Goal: Information Seeking & Learning: Find specific page/section

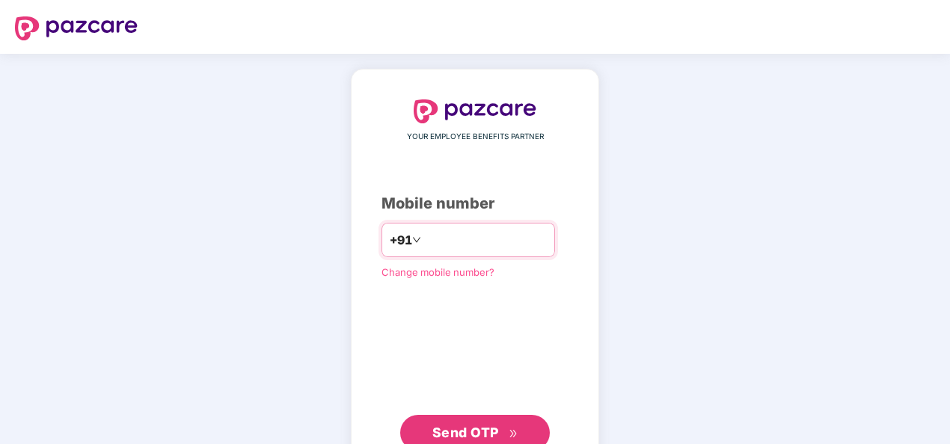
click at [499, 232] on input "*******" at bounding box center [485, 240] width 123 height 24
type input "*"
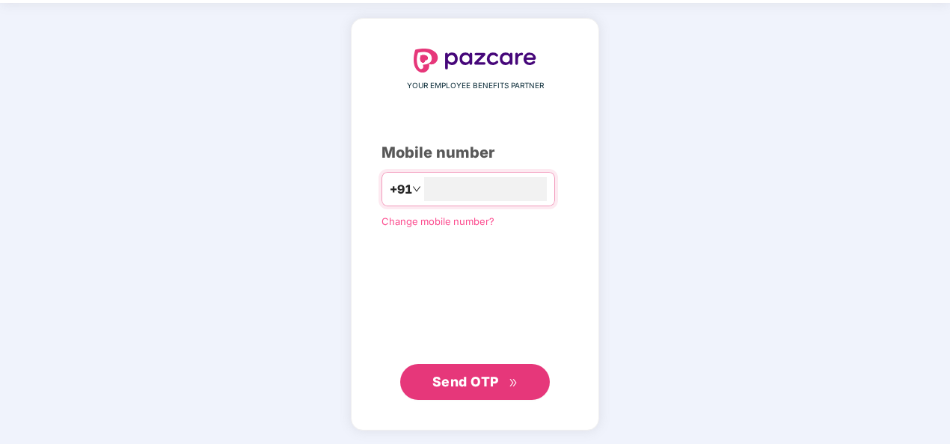
type input "**********"
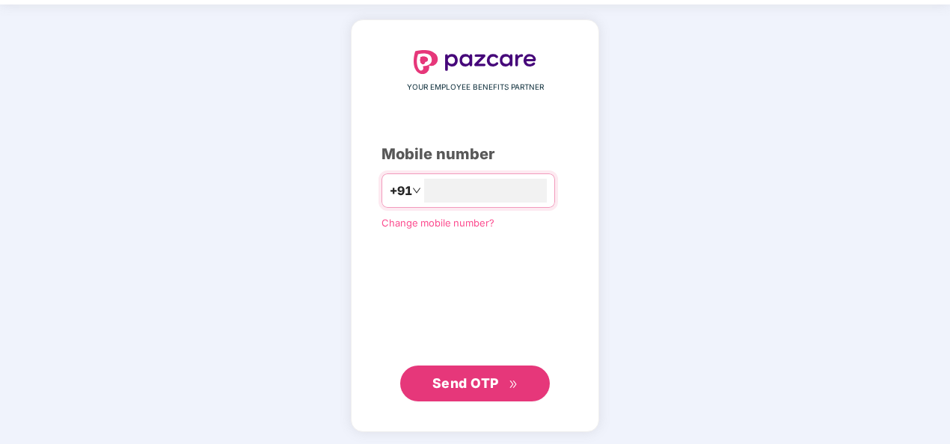
click at [478, 387] on span "Send OTP" at bounding box center [465, 383] width 67 height 16
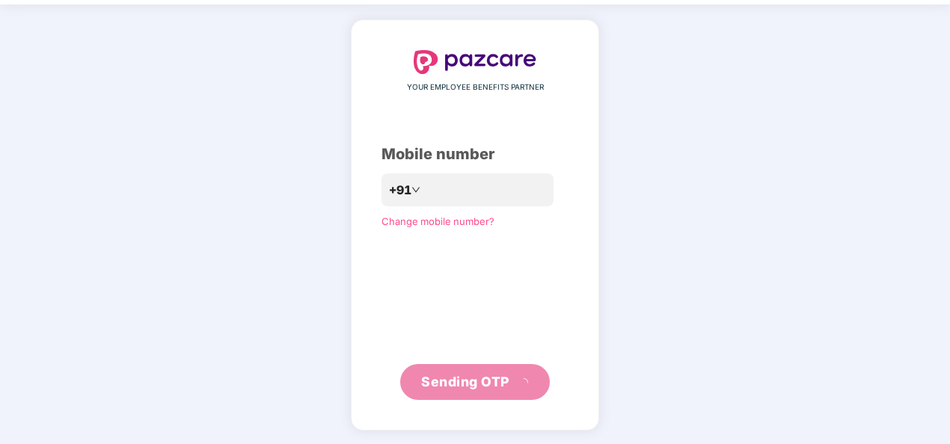
scroll to position [43, 0]
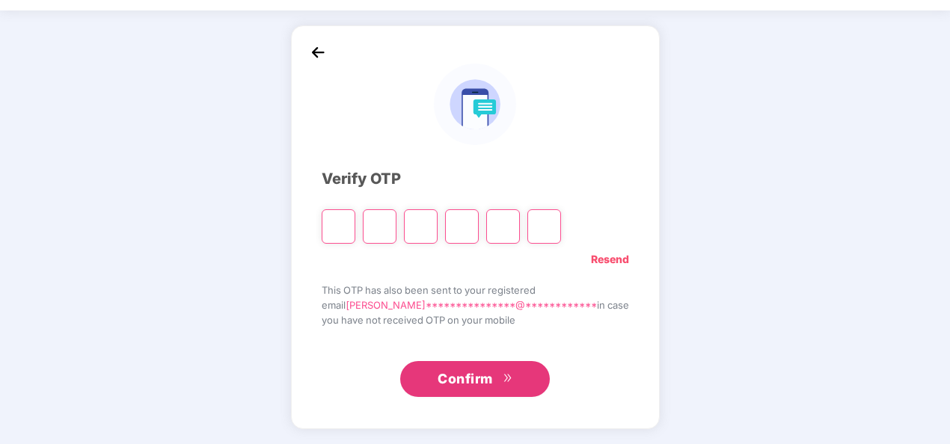
type input "*"
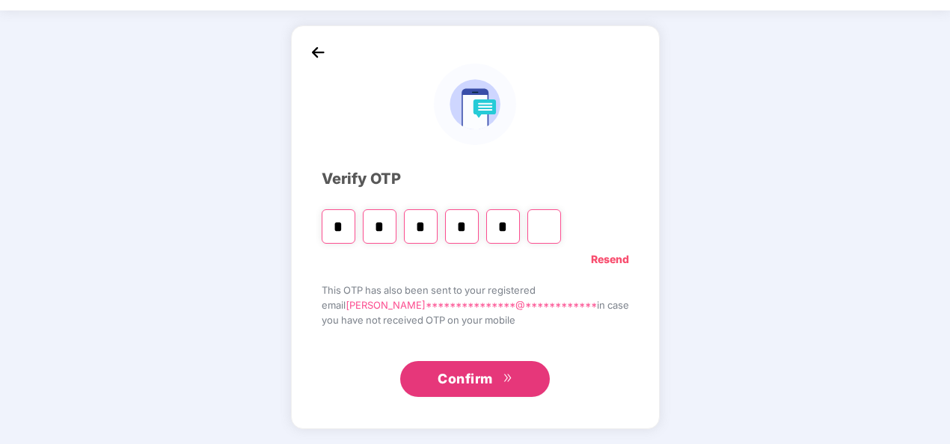
type input "*"
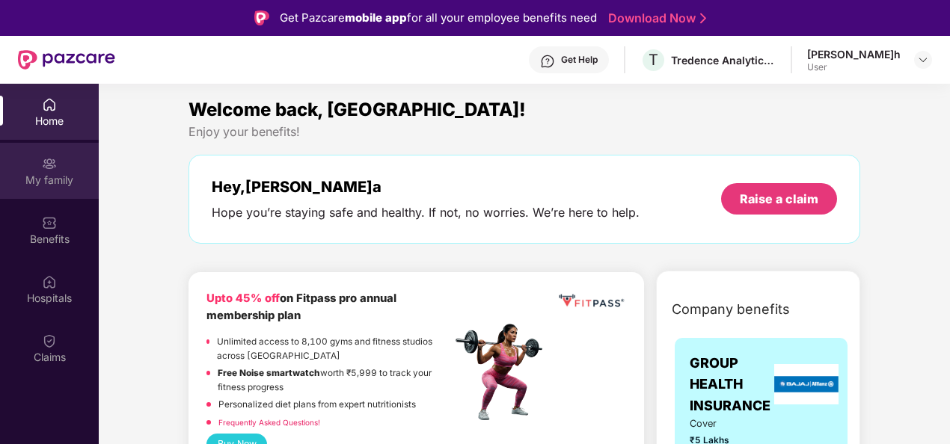
click at [60, 182] on div "My family" at bounding box center [49, 180] width 99 height 15
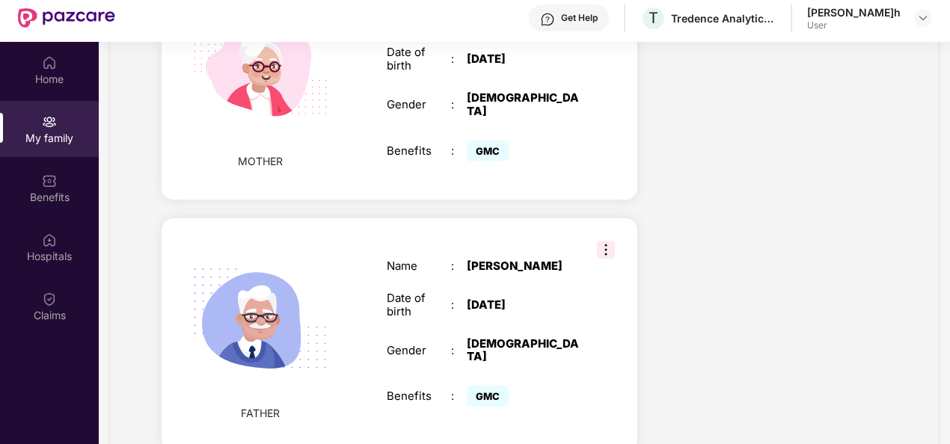
scroll to position [84, 0]
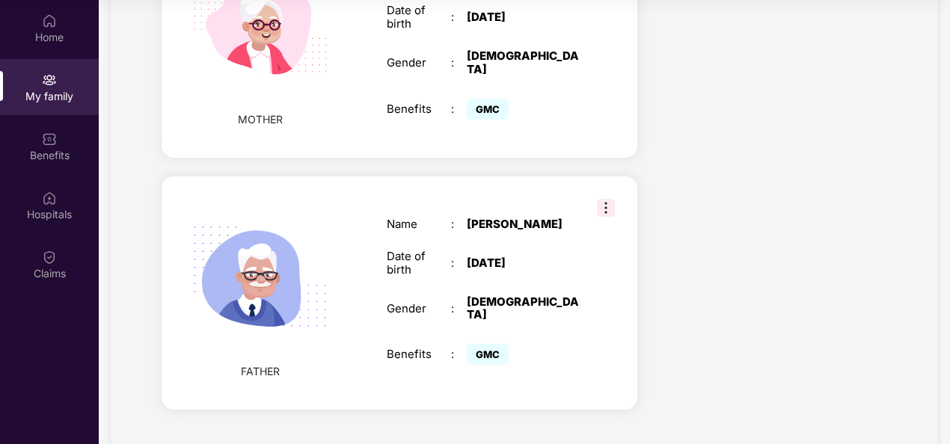
click at [604, 199] on img at bounding box center [606, 208] width 18 height 18
click at [470, 199] on div "Name : Jonnalagadda rangarao Date of birth : 01 Jan 1959 Gender : MALE Benefits…" at bounding box center [483, 293] width 223 height 188
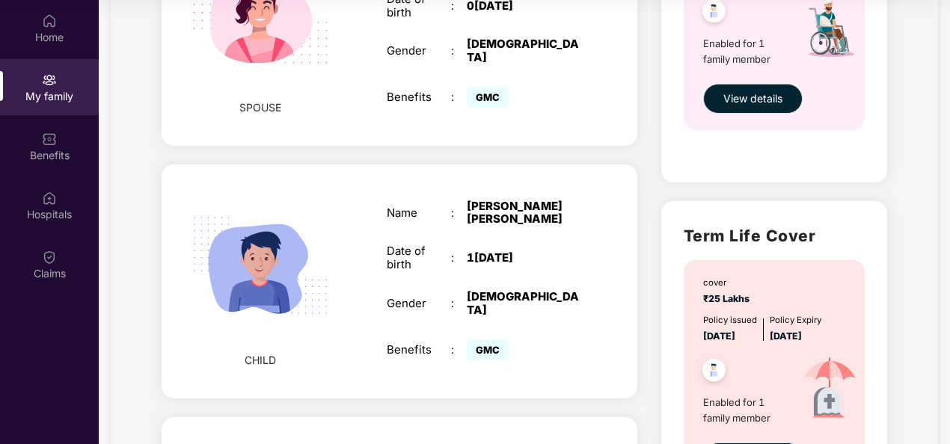
scroll to position [621, 0]
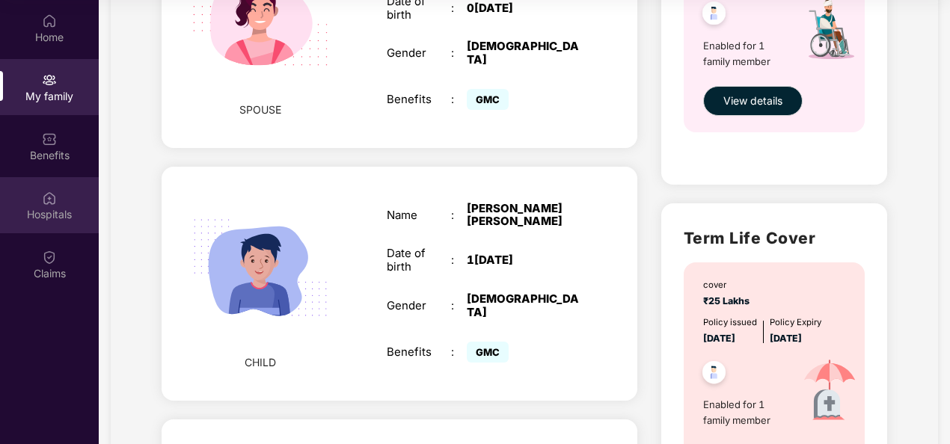
click at [48, 211] on div "Hospitals" at bounding box center [49, 214] width 99 height 15
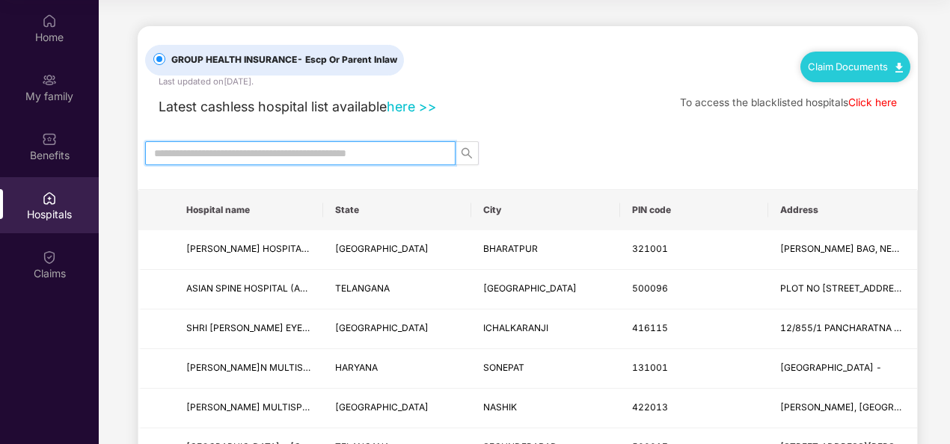
click at [279, 146] on input "text" at bounding box center [294, 153] width 280 height 16
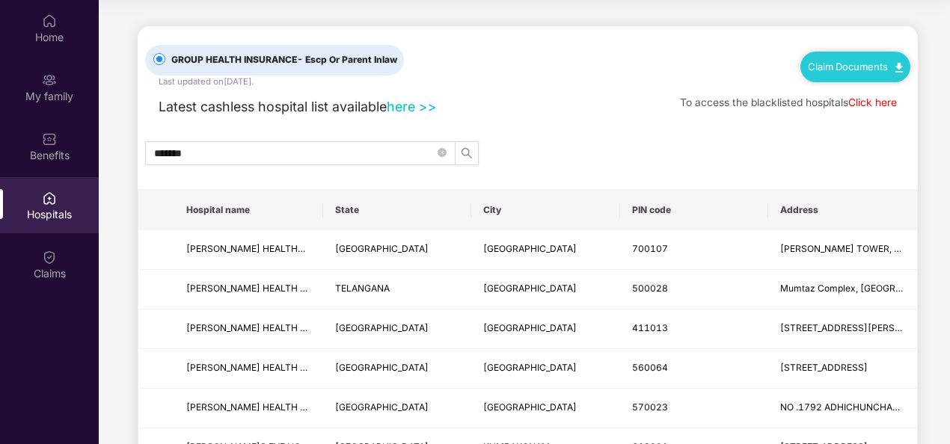
click at [564, 219] on th "City" at bounding box center [545, 210] width 149 height 40
click at [484, 209] on th "City" at bounding box center [545, 210] width 149 height 40
click at [292, 151] on input "*******" at bounding box center [294, 153] width 280 height 16
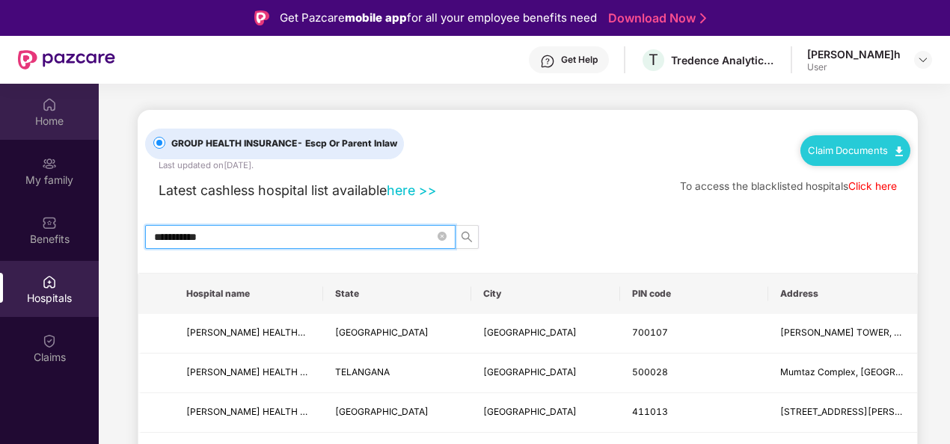
type input "**********"
click at [52, 103] on img at bounding box center [49, 104] width 15 height 15
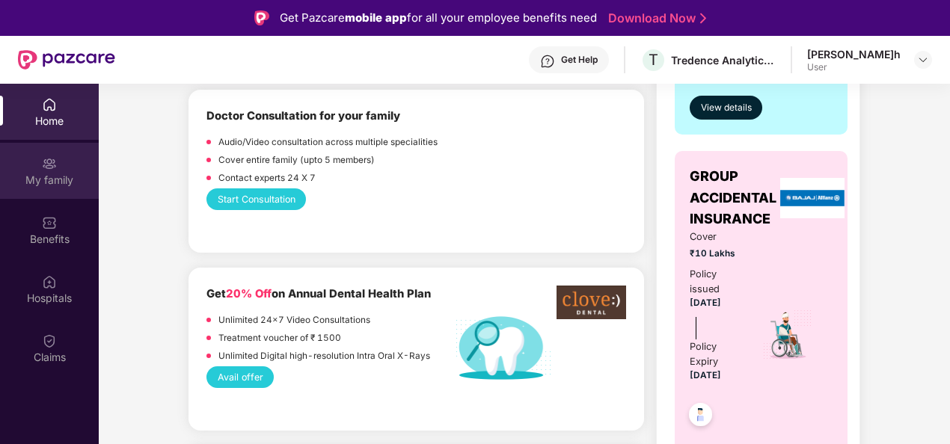
scroll to position [523, 0]
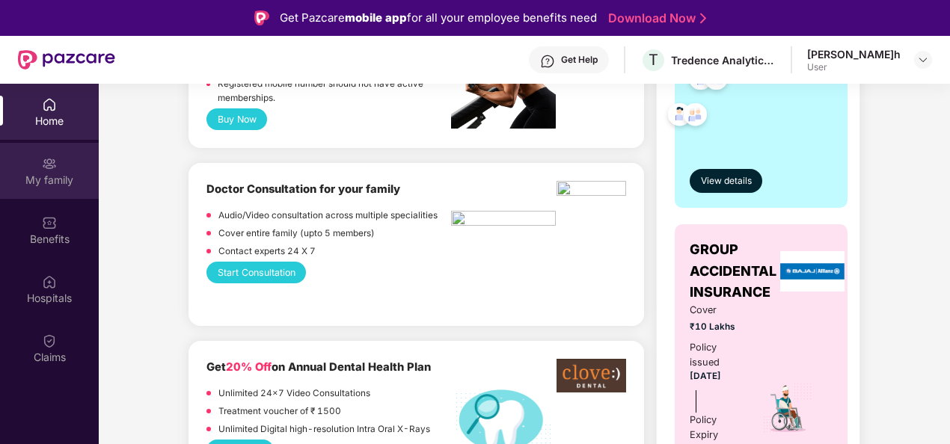
click at [45, 166] on img at bounding box center [49, 163] width 15 height 15
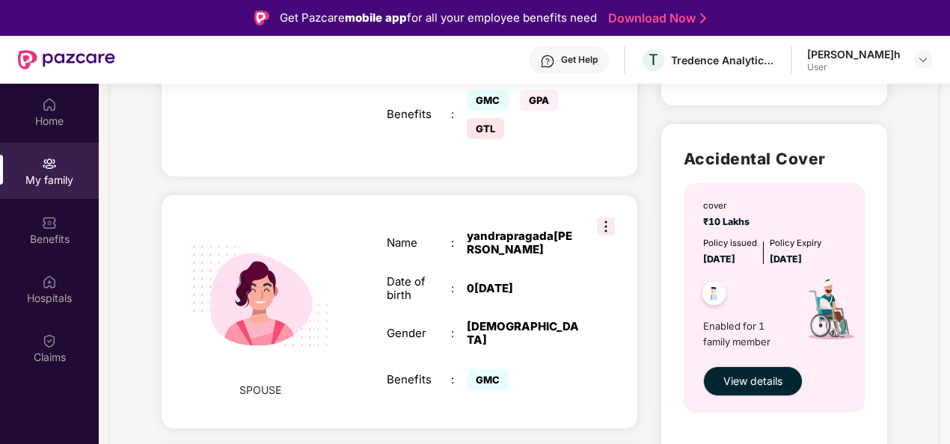
scroll to position [299, 0]
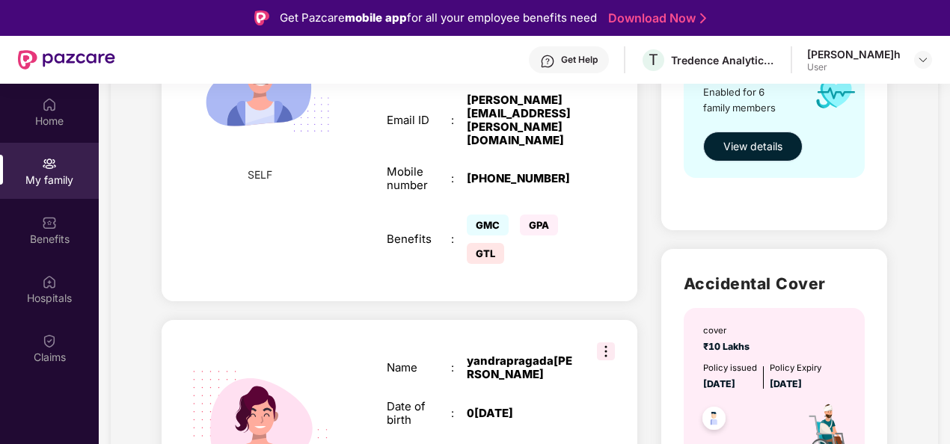
click at [728, 141] on span "View details" at bounding box center [752, 146] width 59 height 16
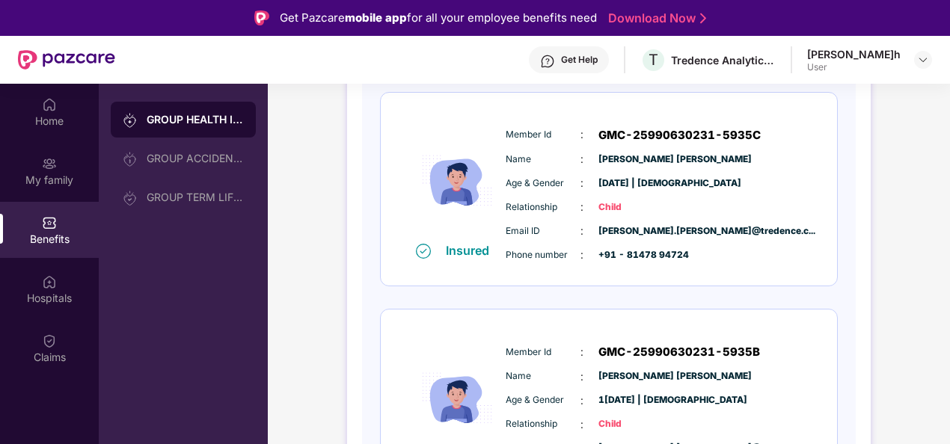
scroll to position [621, 0]
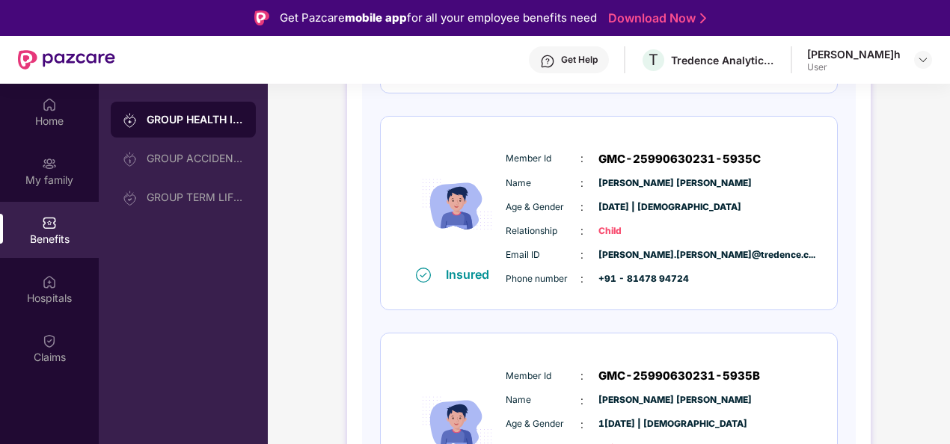
click at [229, 129] on div "GROUP HEALTH INSURANCE" at bounding box center [183, 120] width 145 height 36
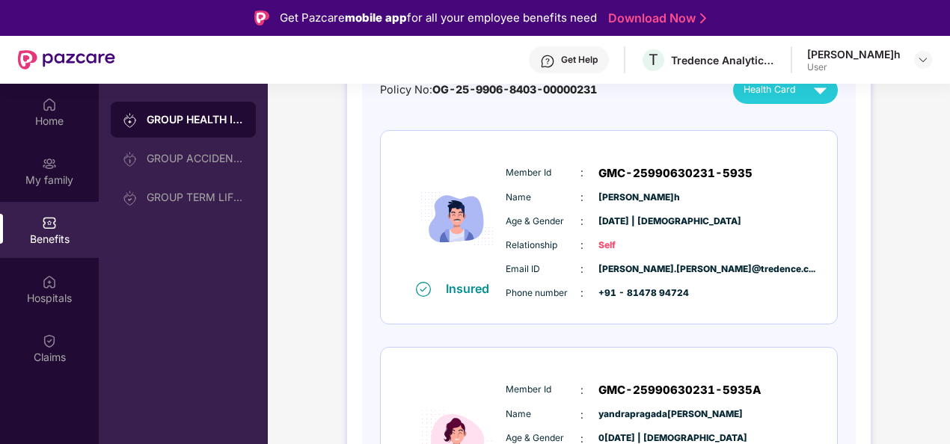
scroll to position [0, 0]
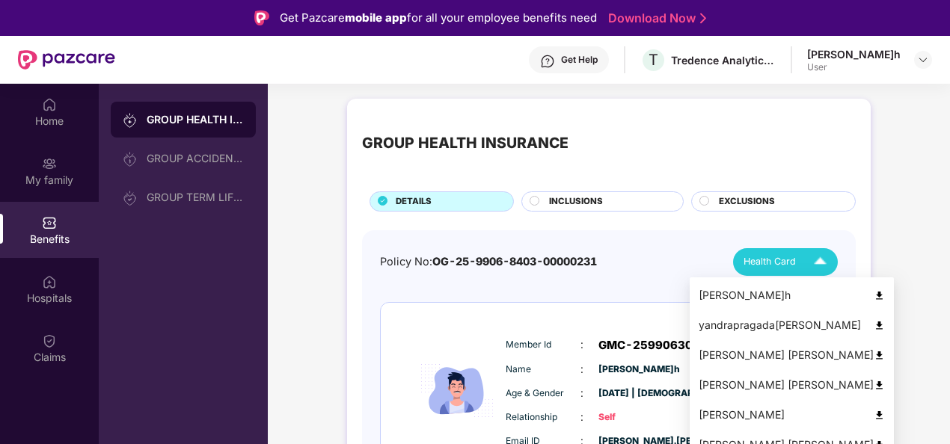
click at [825, 261] on img at bounding box center [820, 262] width 26 height 26
click at [818, 256] on img at bounding box center [820, 262] width 26 height 26
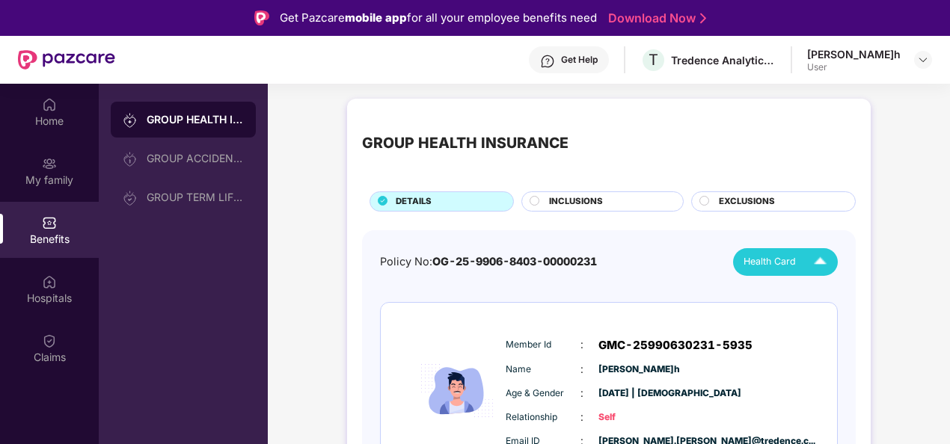
click at [817, 258] on img at bounding box center [820, 262] width 26 height 26
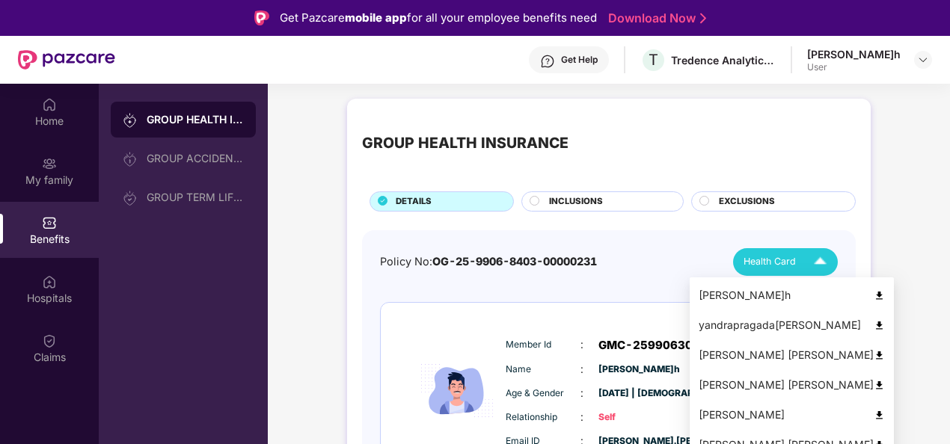
click at [873, 416] on img at bounding box center [878, 415] width 11 height 11
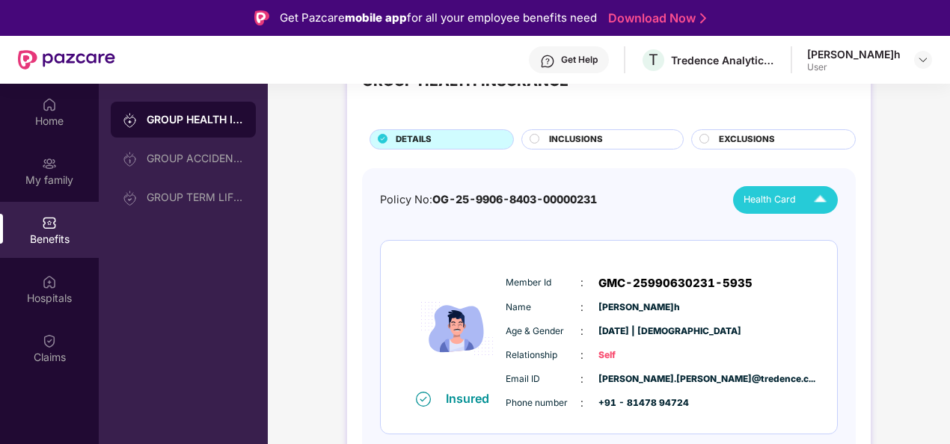
scroll to position [75, 0]
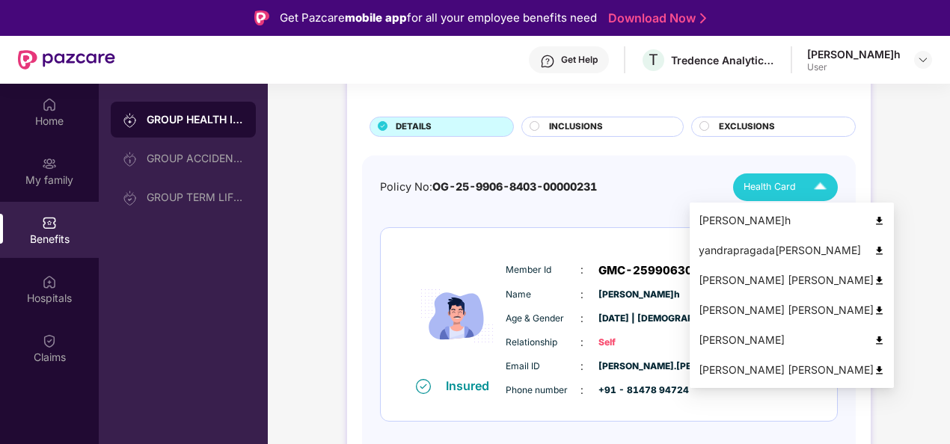
click at [873, 370] on img at bounding box center [878, 370] width 11 height 11
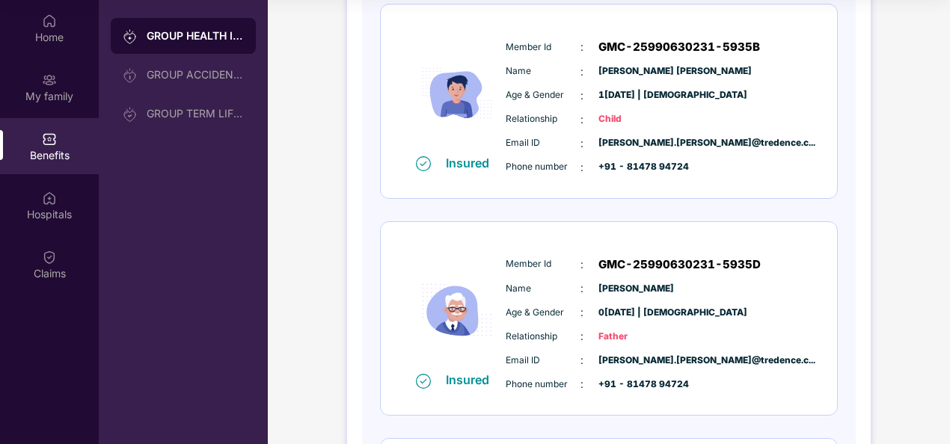
scroll to position [897, 0]
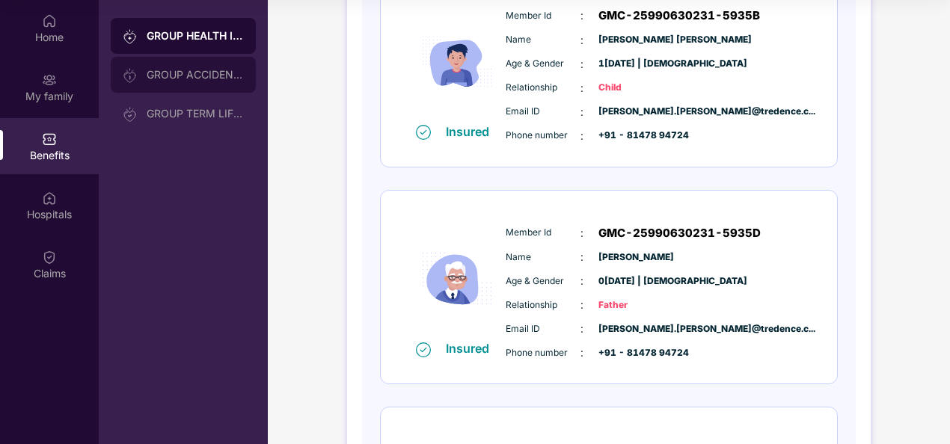
click at [185, 83] on div "GROUP ACCIDENTAL INSURANCE" at bounding box center [183, 75] width 145 height 36
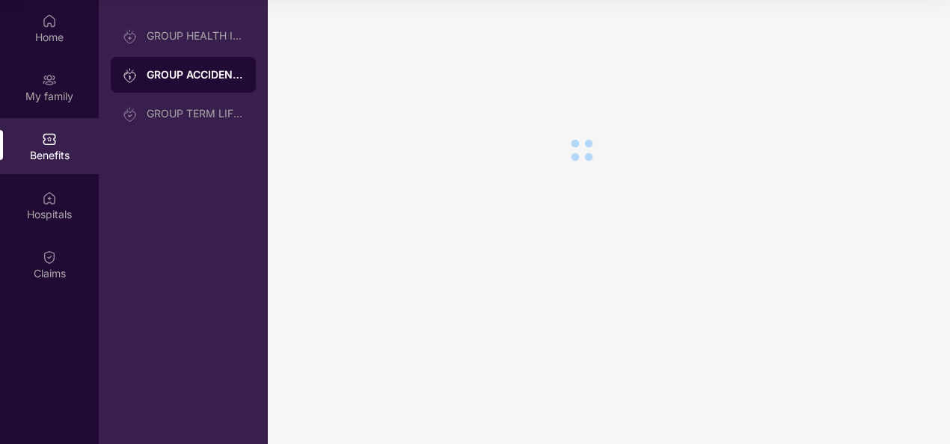
scroll to position [0, 0]
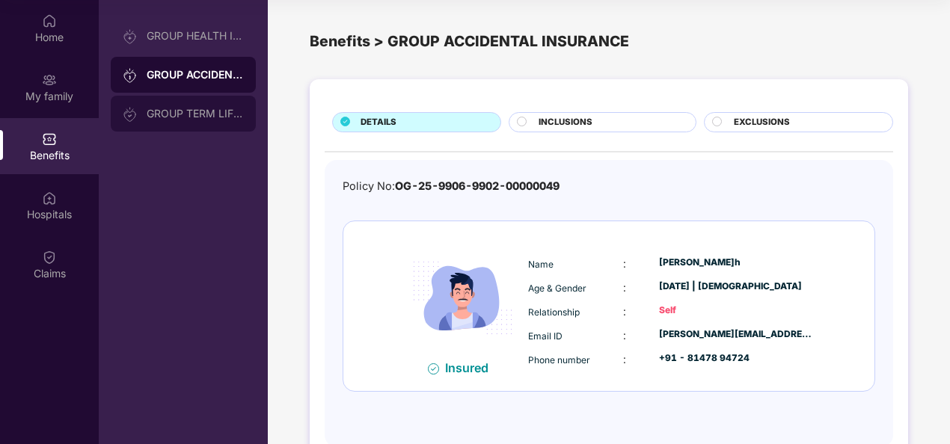
click at [185, 116] on div "GROUP TERM LIFE INSURANCE" at bounding box center [195, 114] width 97 height 12
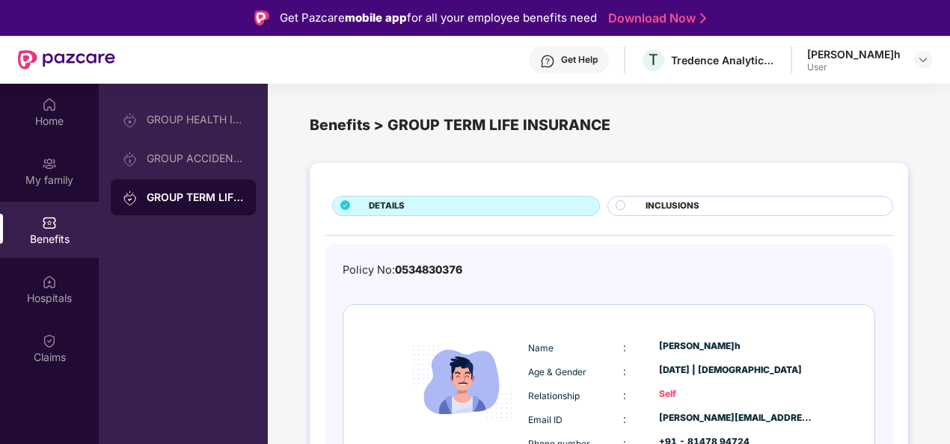
drag, startPoint x: 947, startPoint y: 120, endPoint x: 948, endPoint y: 88, distance: 32.2
click at [948, 88] on div "Home My family Benefits Hospitals Claims GROUP HEALTH INSURANCE GROUP ACCIDENTA…" at bounding box center [475, 306] width 950 height 444
click at [61, 304] on div "Hospitals" at bounding box center [49, 298] width 99 height 15
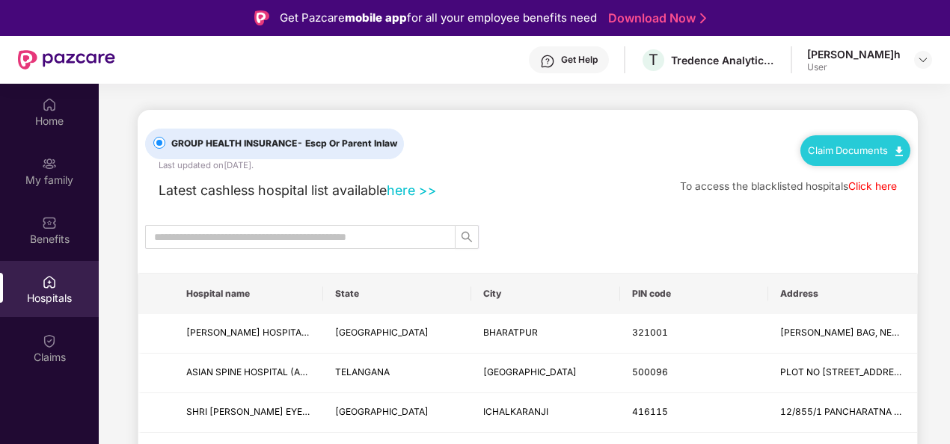
click at [415, 191] on link "here >>" at bounding box center [412, 190] width 50 height 16
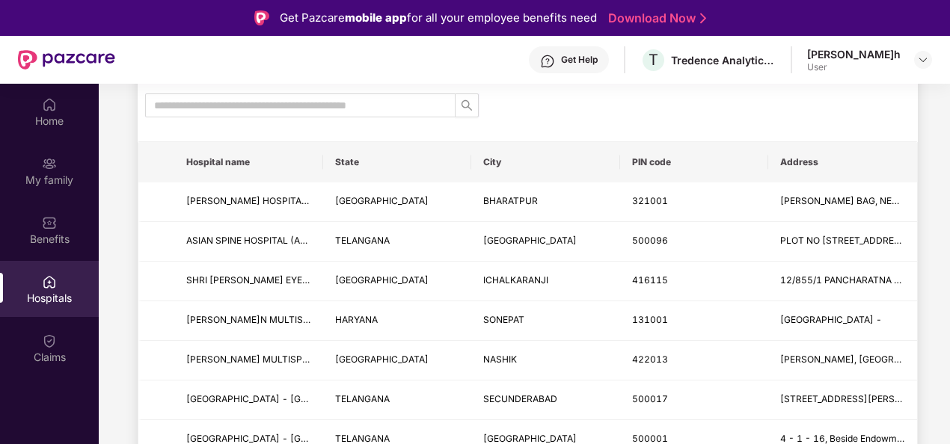
scroll to position [150, 0]
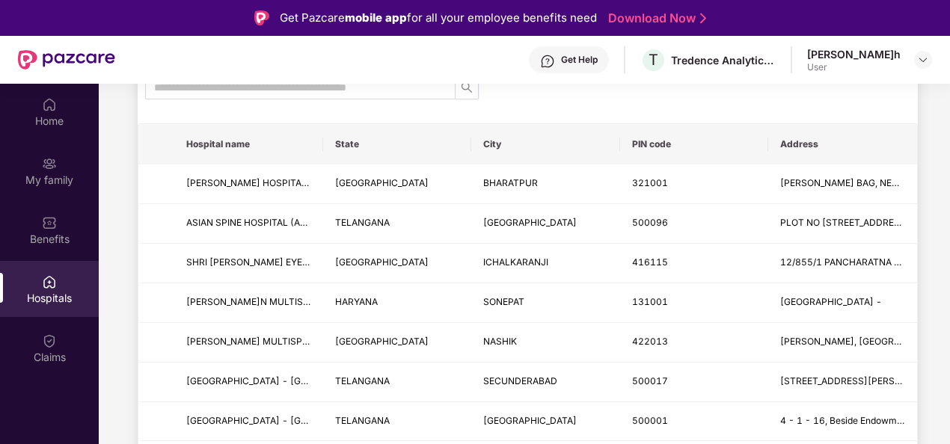
click at [275, 140] on span "Hospital name" at bounding box center [248, 144] width 125 height 12
click at [232, 144] on span "Hospital name" at bounding box center [248, 144] width 125 height 12
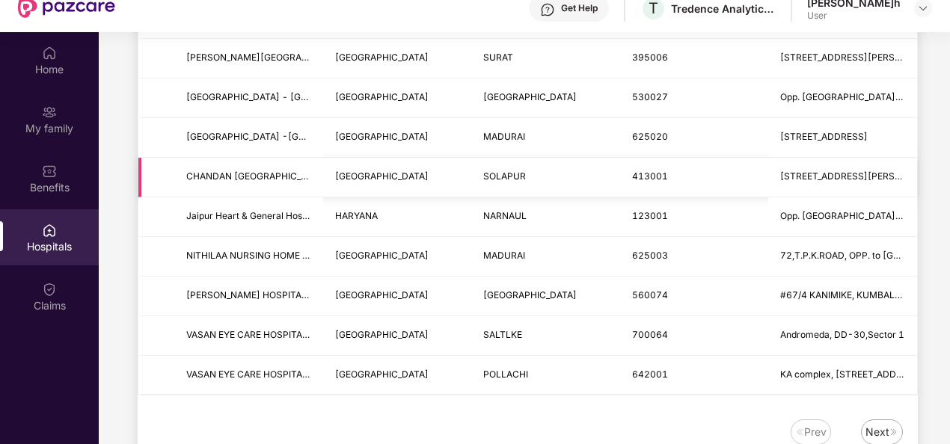
scroll to position [84, 0]
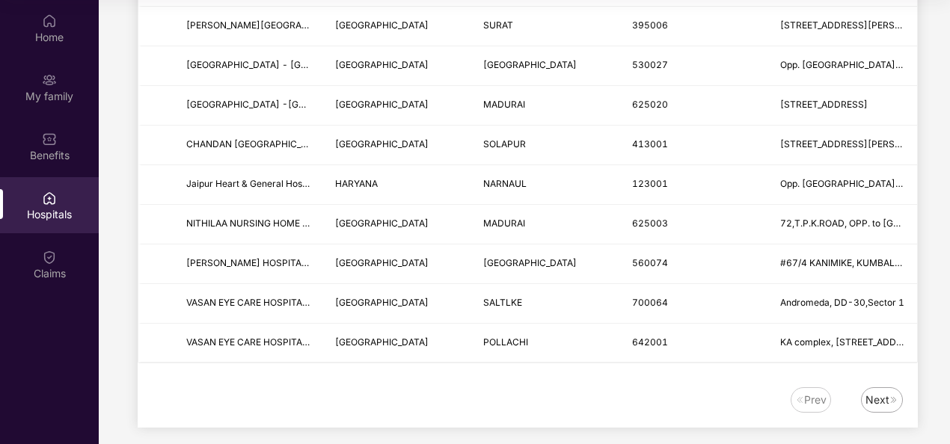
click at [889, 396] on img at bounding box center [893, 400] width 9 height 9
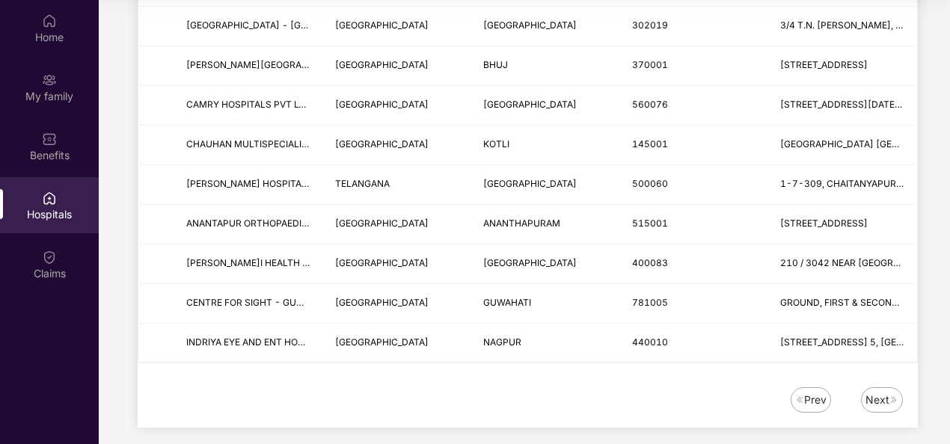
click at [881, 392] on div "Next" at bounding box center [877, 400] width 24 height 16
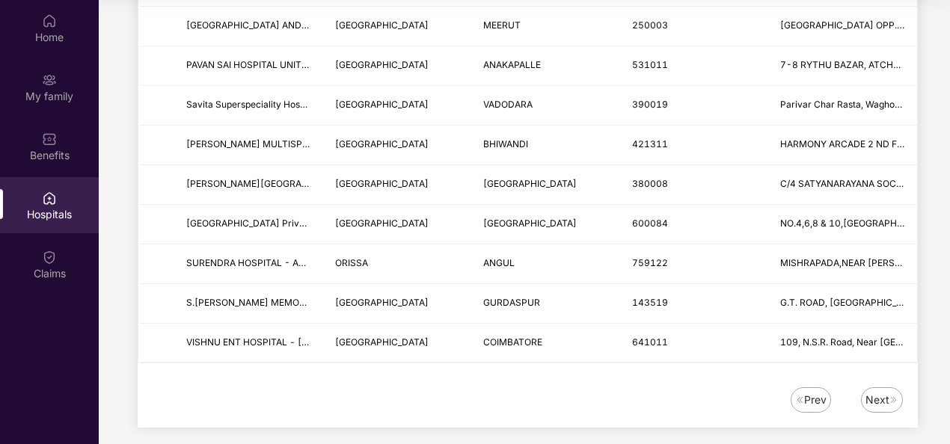
click at [882, 392] on div "Next" at bounding box center [877, 400] width 24 height 16
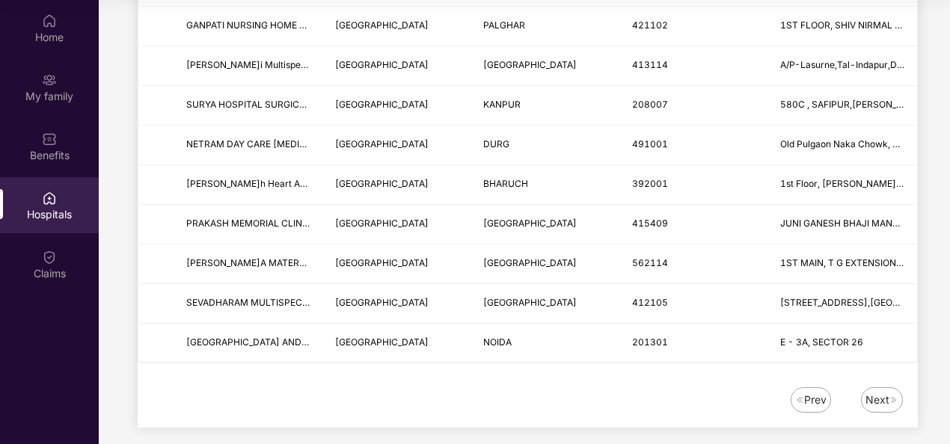
click at [882, 392] on div "Next" at bounding box center [877, 400] width 24 height 16
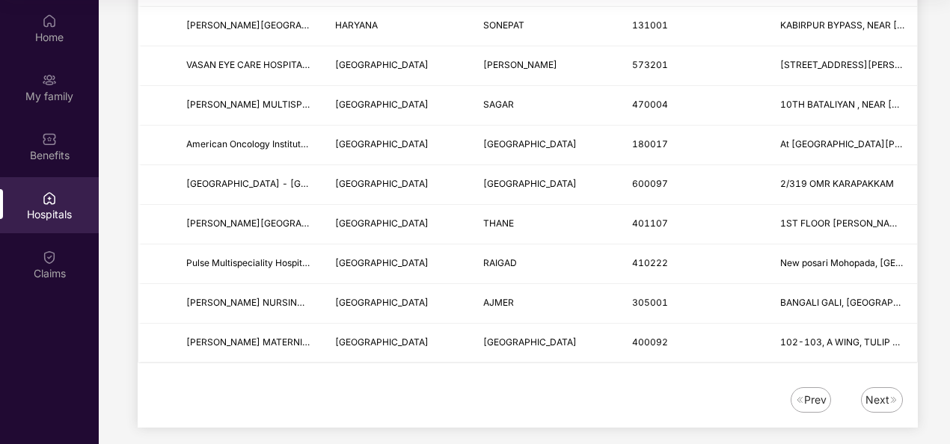
click at [882, 392] on div "Next" at bounding box center [877, 400] width 24 height 16
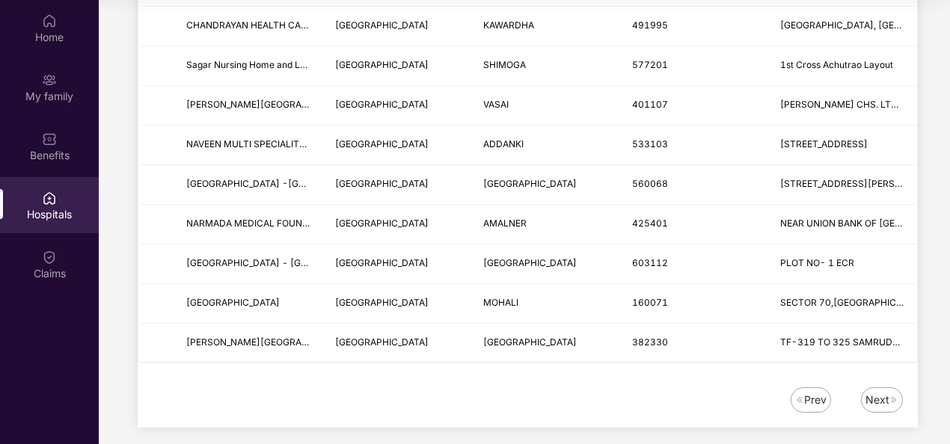
click at [882, 392] on div "Next" at bounding box center [877, 400] width 24 height 16
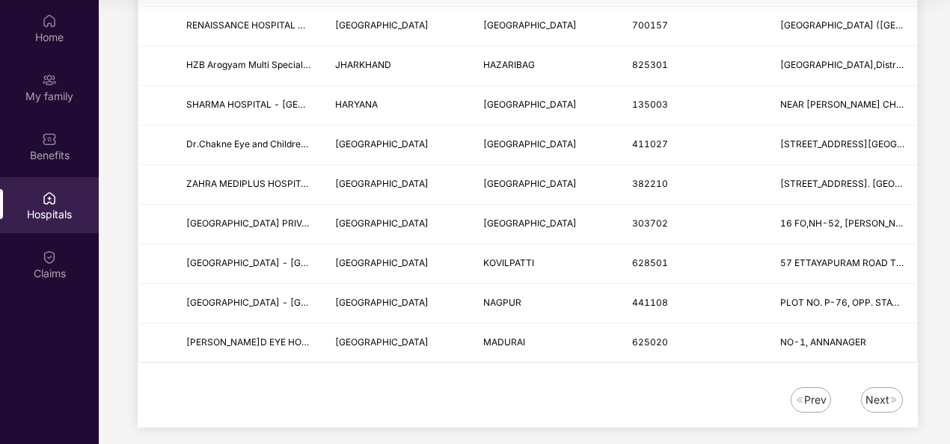
click at [882, 392] on div "Next" at bounding box center [877, 400] width 24 height 16
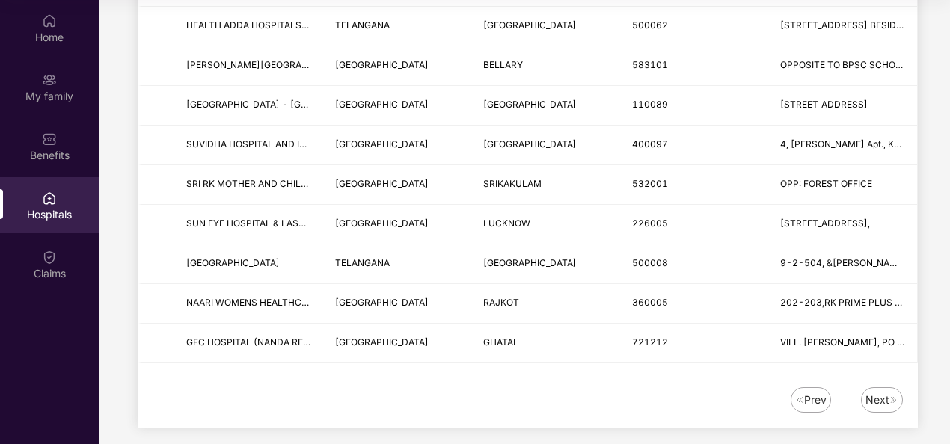
click at [882, 392] on div "Next" at bounding box center [877, 400] width 24 height 16
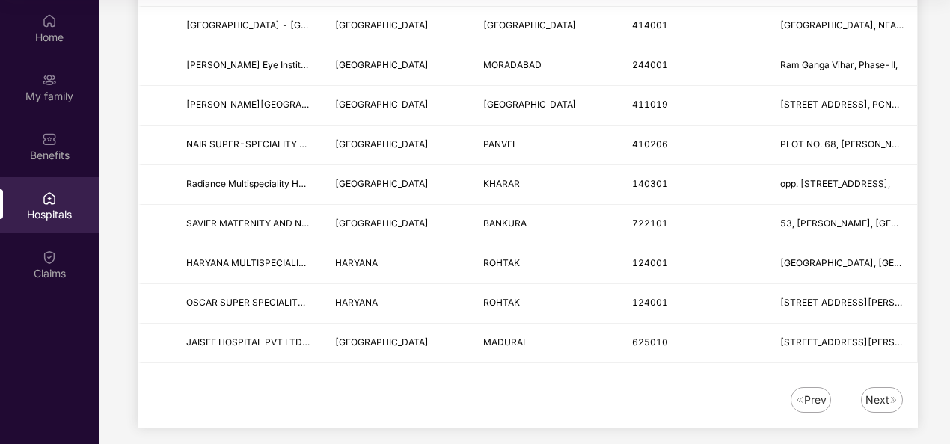
click at [882, 392] on div "Next" at bounding box center [877, 400] width 24 height 16
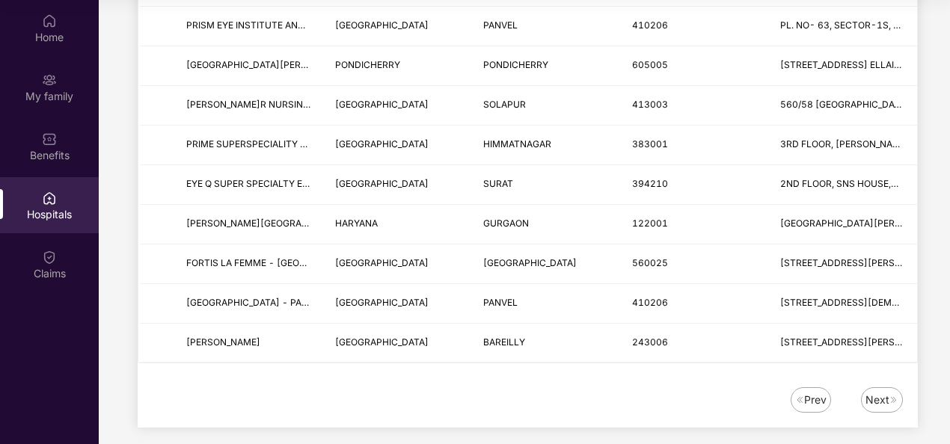
click at [882, 392] on div "Next" at bounding box center [877, 400] width 24 height 16
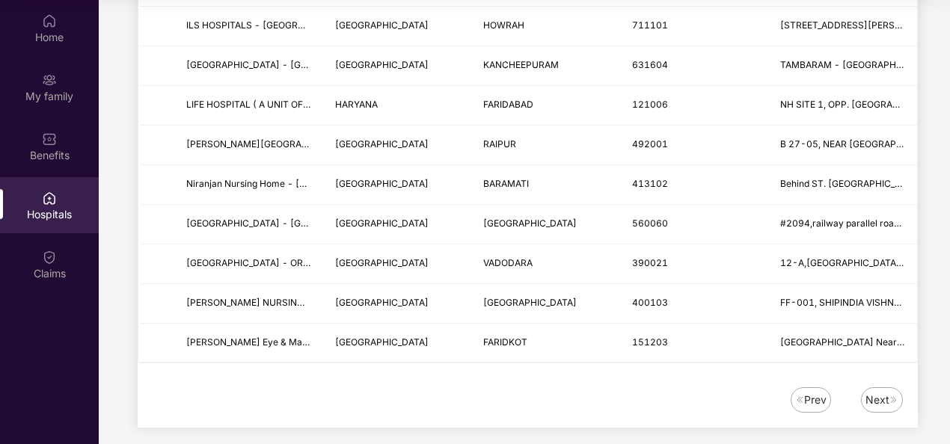
click at [883, 392] on div "Next" at bounding box center [877, 400] width 24 height 16
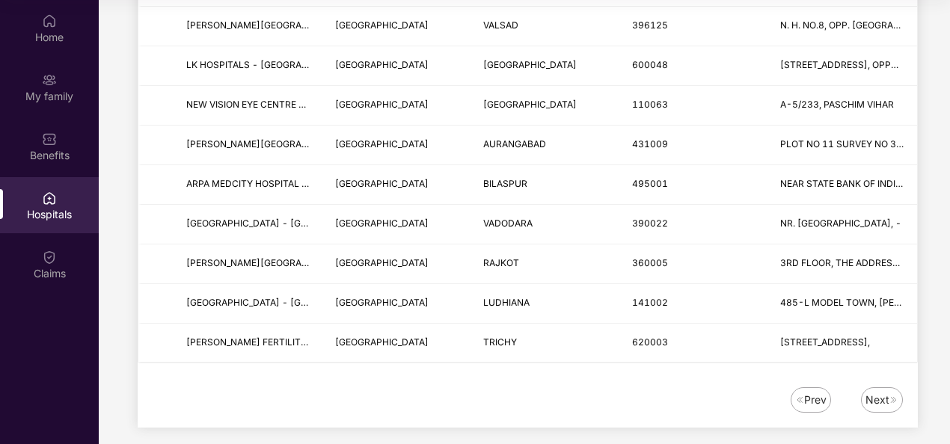
click at [883, 392] on div "Next" at bounding box center [877, 400] width 24 height 16
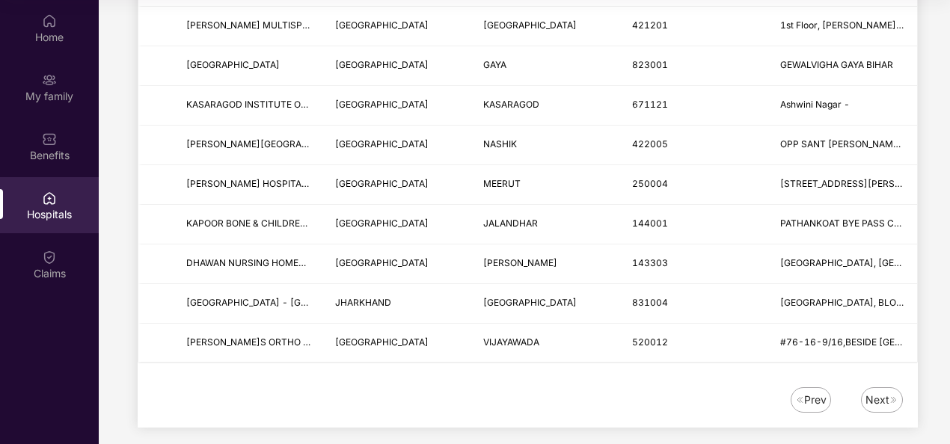
click at [883, 392] on div "Next" at bounding box center [877, 400] width 24 height 16
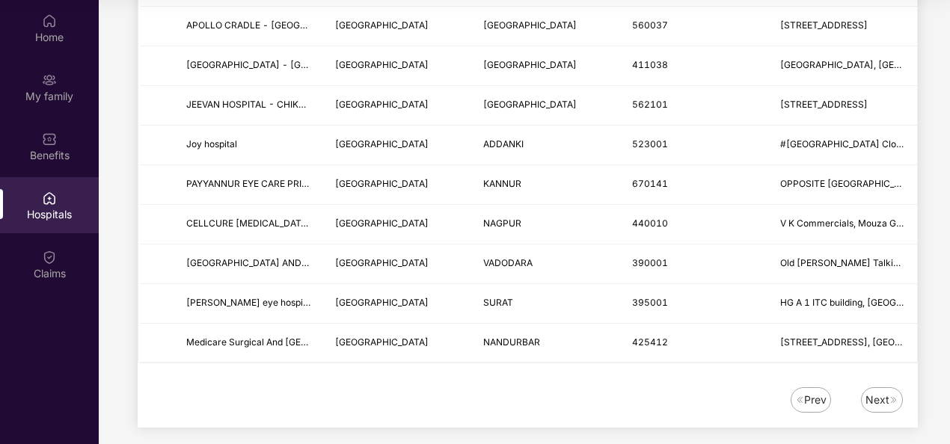
click at [883, 392] on div "Next" at bounding box center [877, 400] width 24 height 16
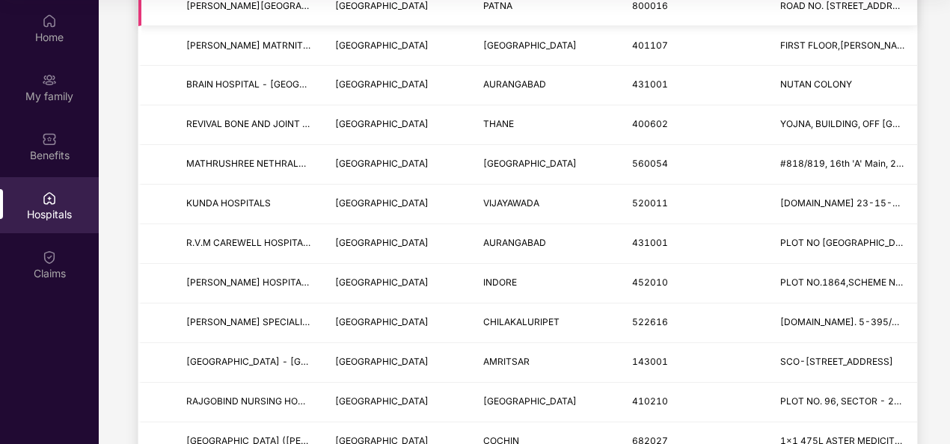
scroll to position [1473, 0]
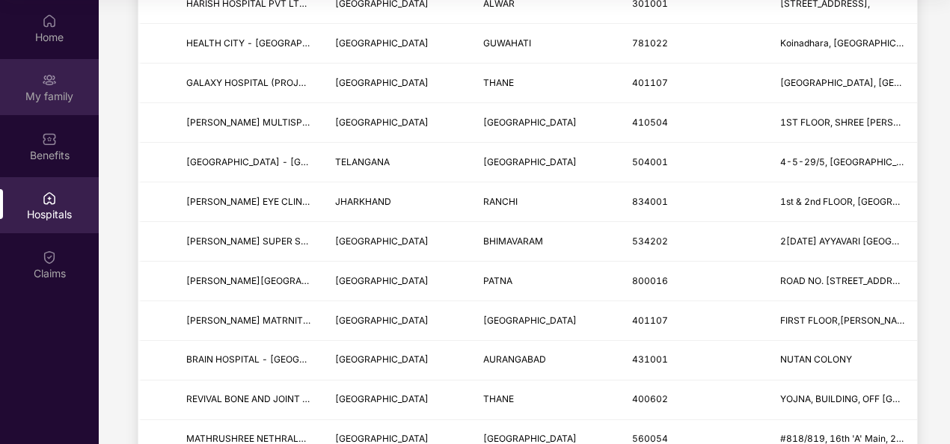
click at [57, 84] on div "My family" at bounding box center [49, 87] width 99 height 56
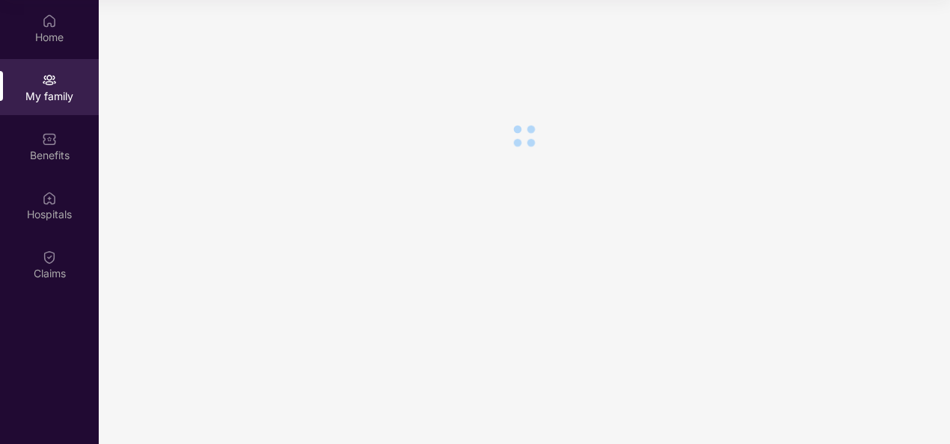
scroll to position [0, 0]
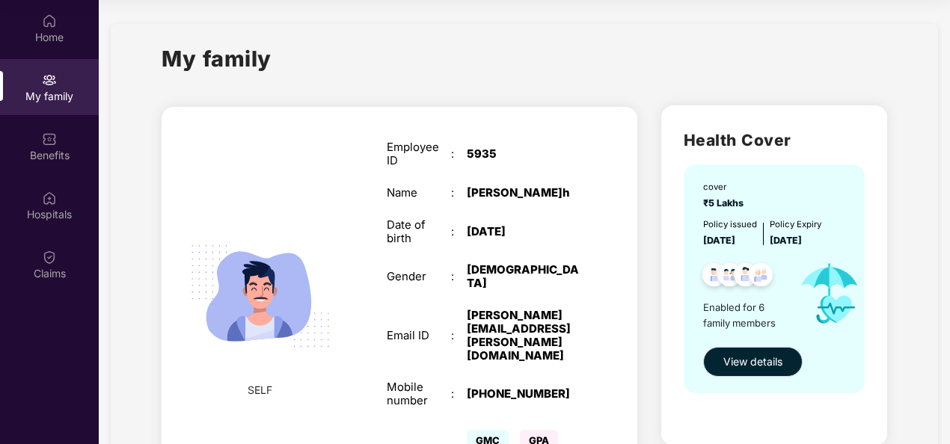
click at [486, 271] on div "Employee ID : 5935 Name : Jonnalagadda Satish Date of birth : 13 Oct 1986 Gende…" at bounding box center [483, 311] width 223 height 379
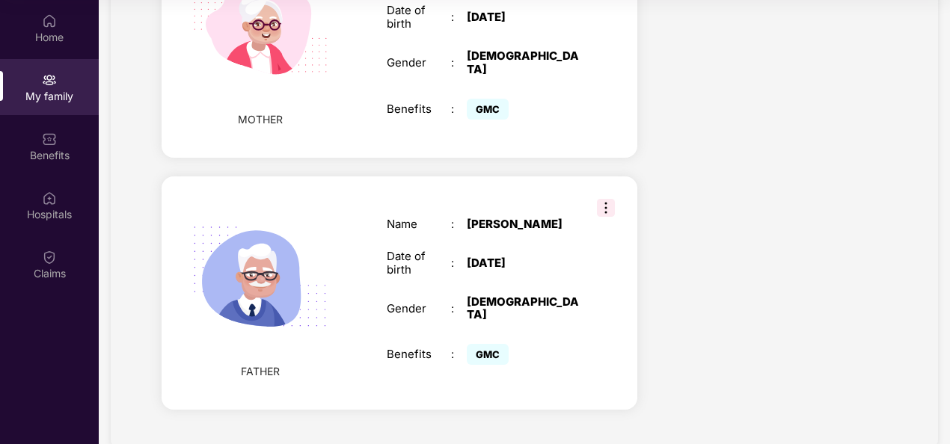
scroll to position [1294, 0]
